Goal: Check status: Check status

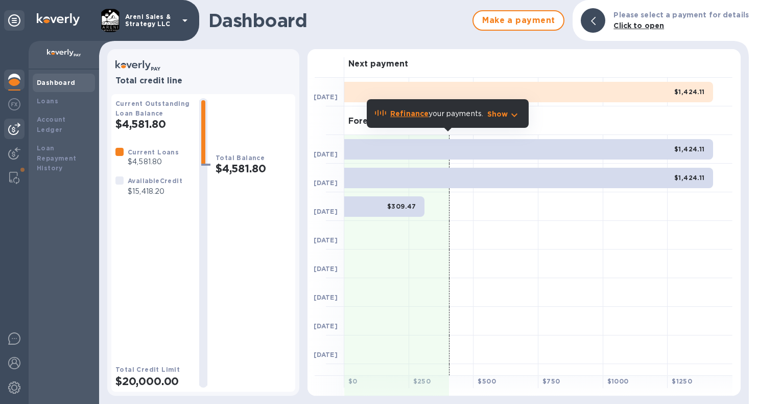
click at [14, 128] on img at bounding box center [14, 129] width 12 height 12
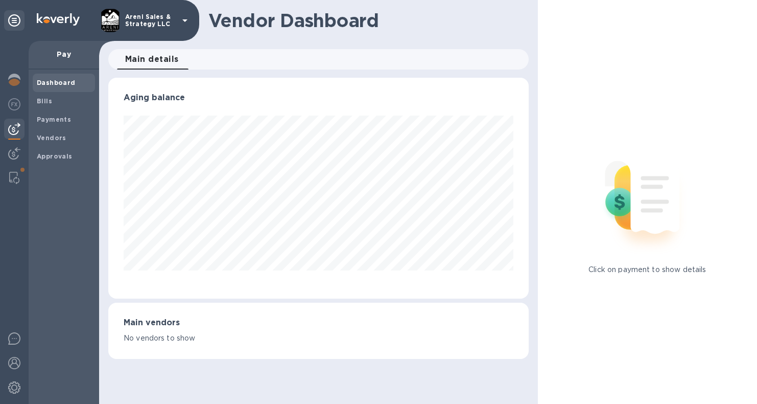
scroll to position [221, 416]
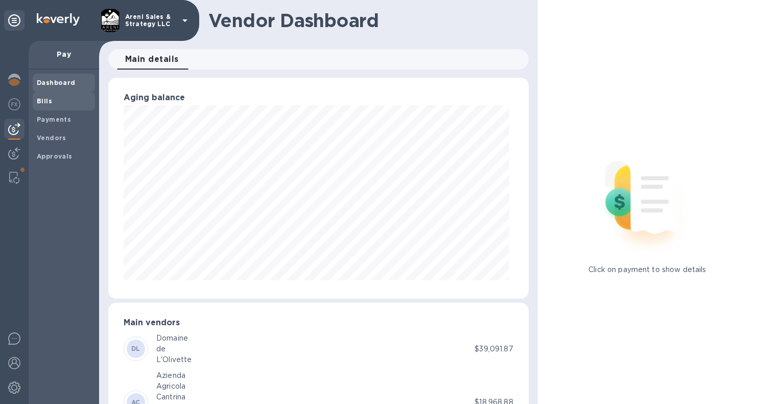
click at [55, 101] on span "Bills" at bounding box center [64, 101] width 54 height 10
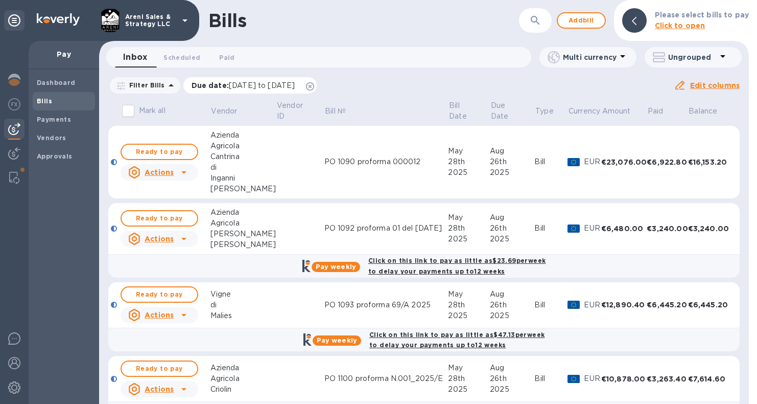
click at [314, 86] on icon at bounding box center [310, 86] width 8 height 8
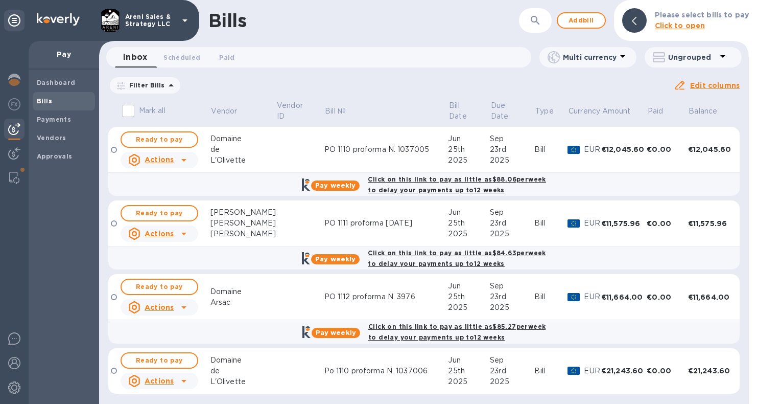
scroll to position [597, 0]
click at [413, 379] on td "Po 1110 proforma N. 1037006" at bounding box center [387, 372] width 124 height 46
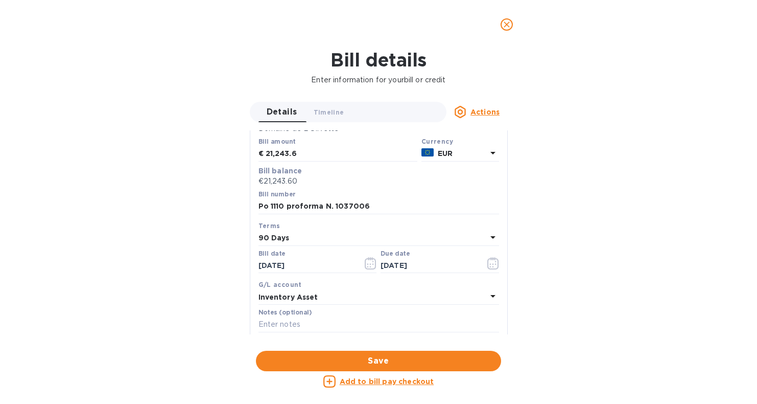
scroll to position [103, 0]
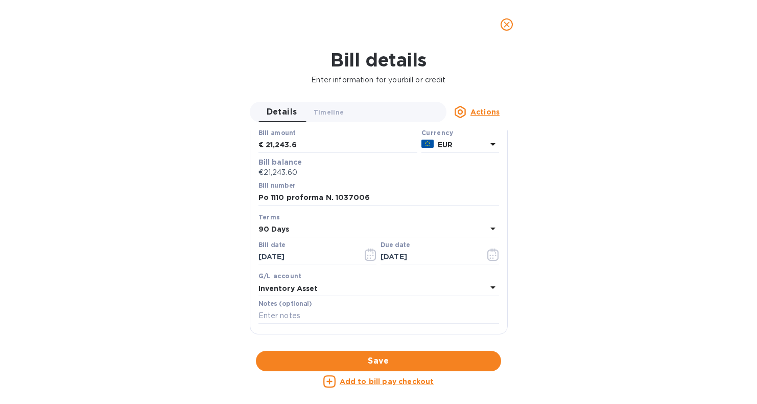
click at [507, 24] on icon "close" at bounding box center [507, 24] width 10 height 10
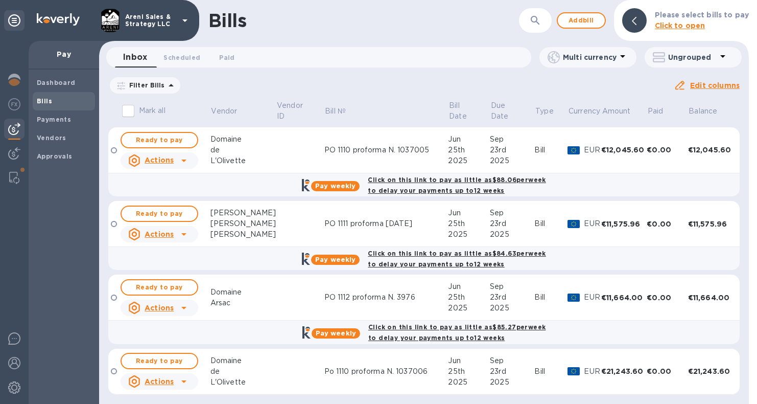
scroll to position [0, 0]
click at [74, 117] on span "Payments" at bounding box center [64, 119] width 54 height 10
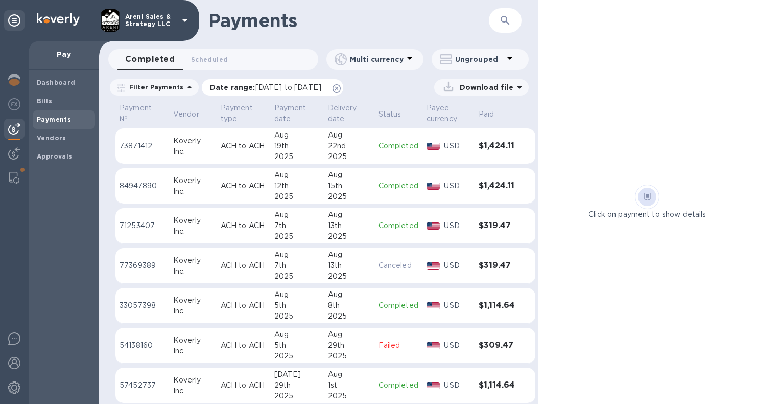
click at [341, 88] on icon at bounding box center [337, 88] width 8 height 8
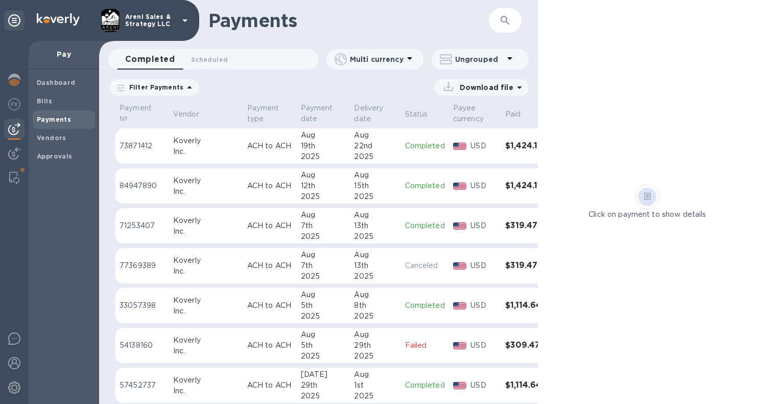
click at [503, 24] on icon "button" at bounding box center [505, 20] width 12 height 12
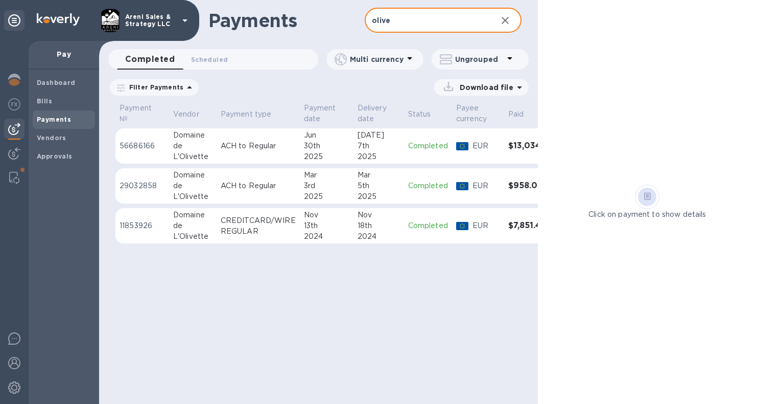
type input "olive"
click at [390, 150] on div "7th" at bounding box center [379, 146] width 42 height 11
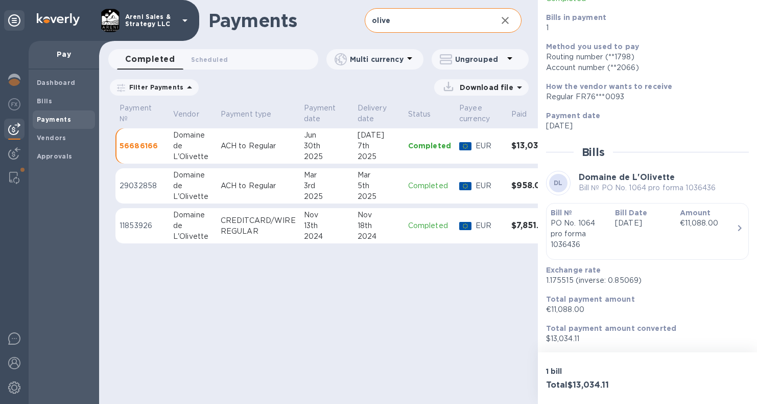
scroll to position [91, 0]
click at [661, 187] on p "Bill № PO No. 1064 pro forma 1036436" at bounding box center [647, 187] width 137 height 11
click at [659, 225] on p "[DATE]" at bounding box center [643, 223] width 56 height 11
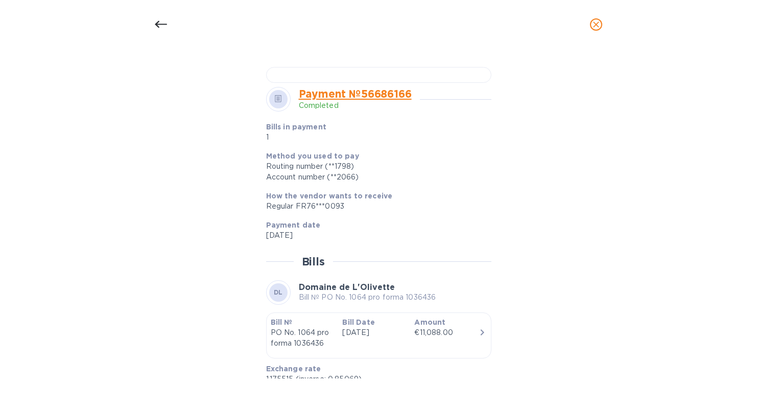
scroll to position [352, 0]
click at [597, 22] on icon "close" at bounding box center [596, 24] width 10 height 10
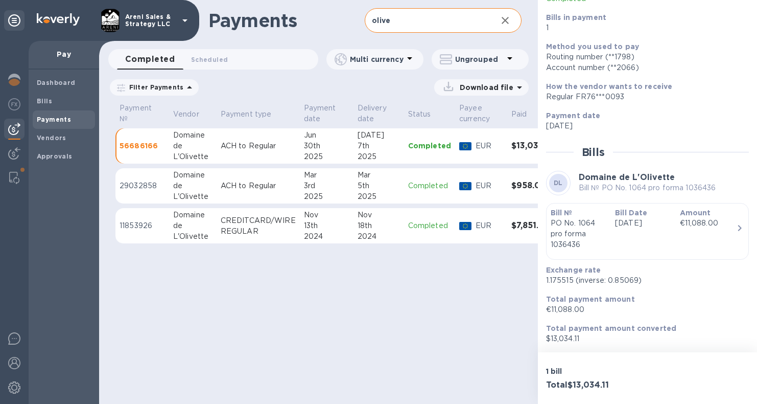
scroll to position [0, 0]
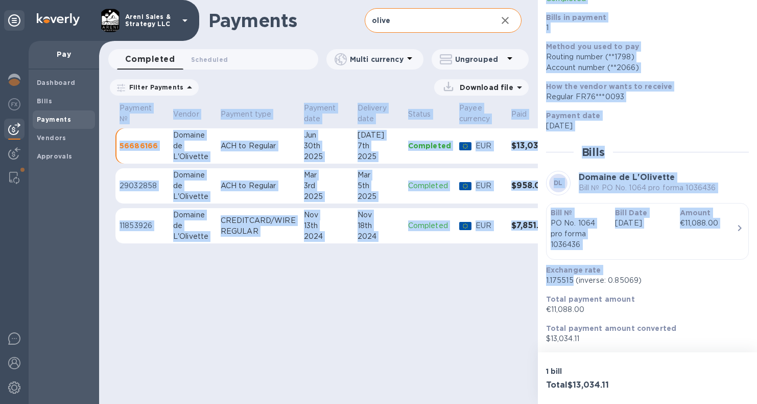
drag, startPoint x: 572, startPoint y: 280, endPoint x: 534, endPoint y: 280, distance: 38.3
click at [534, 280] on div "Payments olive ​ Completed 0 Scheduled 0 Multi currency Ungrouped Filter Paymen…" at bounding box center [428, 202] width 658 height 404
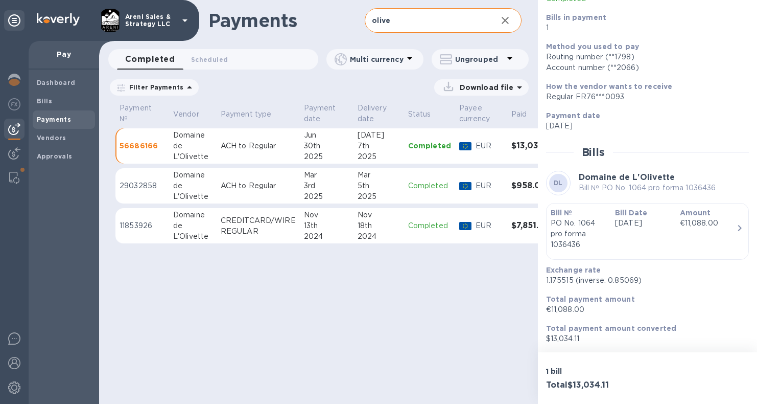
click at [583, 278] on p "1.175515 (inverse: 0.85069)" at bounding box center [643, 280] width 195 height 11
drag, startPoint x: 572, startPoint y: 282, endPoint x: 546, endPoint y: 281, distance: 26.6
click at [546, 281] on p "1.175515 (inverse: 0.85069)" at bounding box center [643, 280] width 195 height 11
copy p "1.175515"
click at [427, 328] on div "Payments olive ​ Completed 0 Scheduled 0 Multi currency Ungrouped Filter Paymen…" at bounding box center [318, 202] width 439 height 404
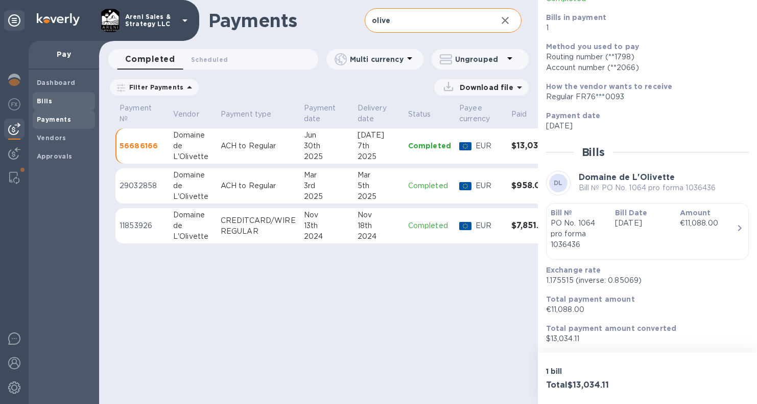
click at [44, 99] on b "Bills" at bounding box center [44, 101] width 15 height 8
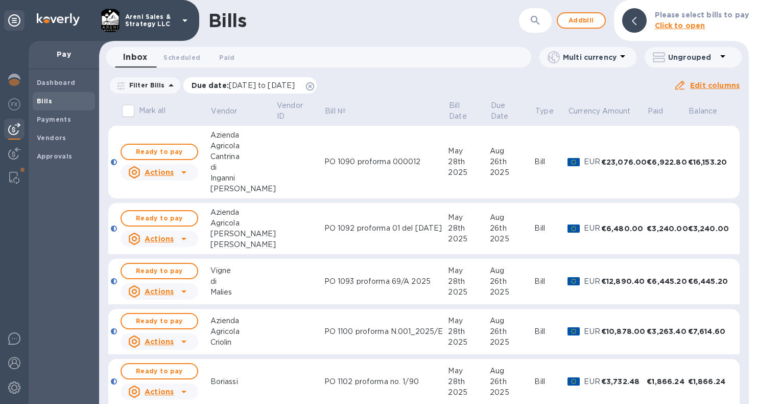
click at [314, 85] on icon at bounding box center [310, 86] width 8 height 8
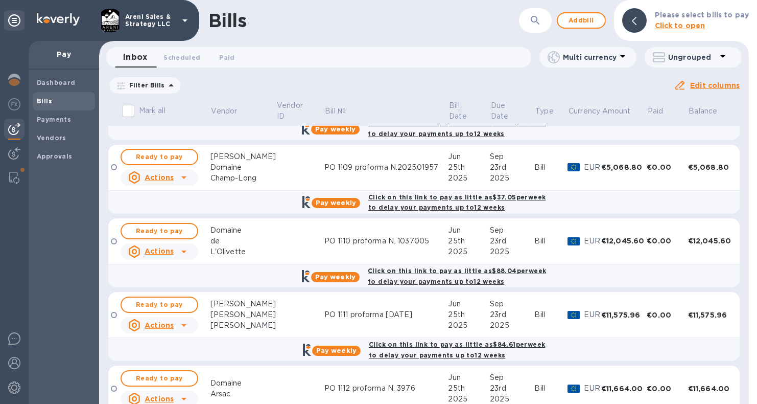
scroll to position [406, 0]
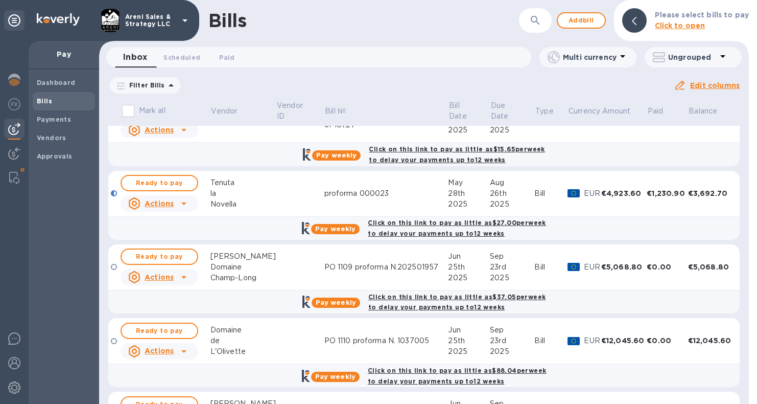
click at [424, 255] on td "PO 1109 proforma N.202501957" at bounding box center [387, 267] width 124 height 46
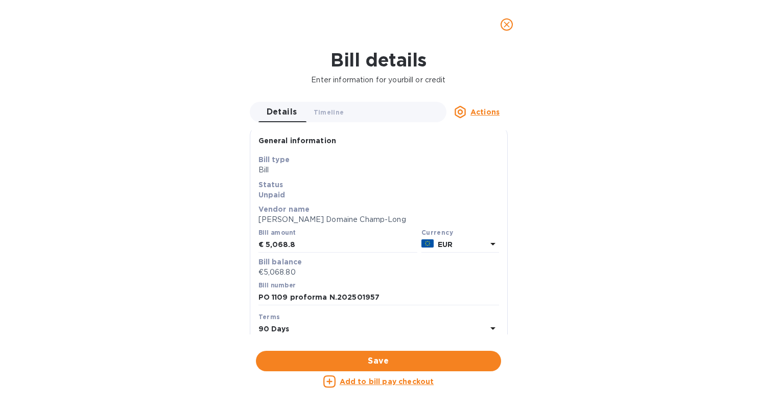
scroll to position [0, 0]
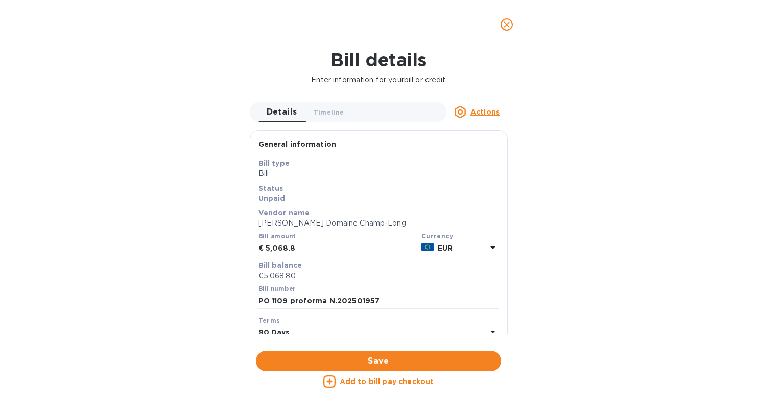
click at [603, 141] on div "Bill details Enter information for your bill or credit Details 0 Timeline 0 Act…" at bounding box center [378, 226] width 757 height 355
